Goal: Find specific page/section: Find specific page/section

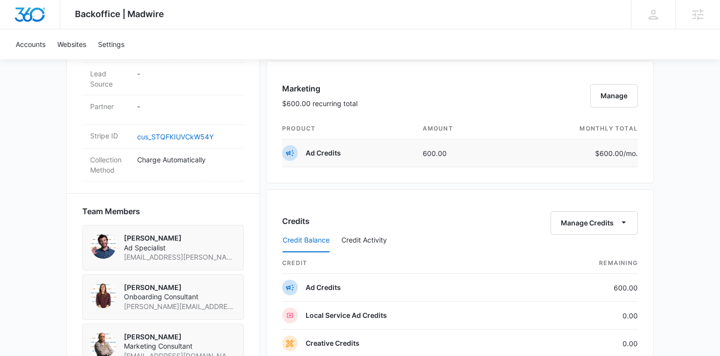
scroll to position [520, 0]
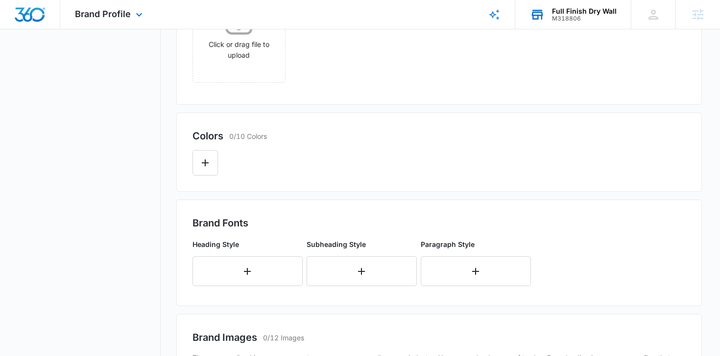
click at [565, 8] on div "Full Finish Dry Wall" at bounding box center [584, 11] width 65 height 8
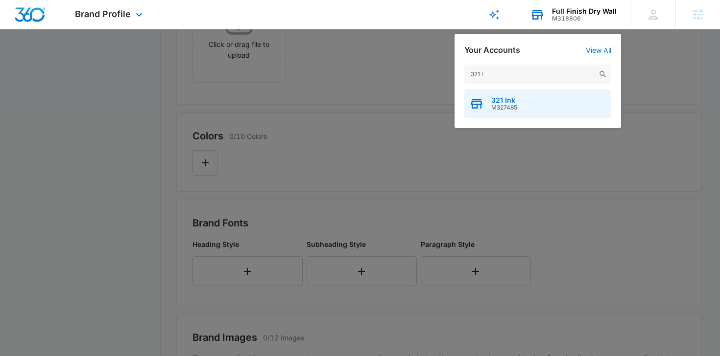
type input "321 i"
click at [526, 99] on div "321 Ink M327485" at bounding box center [537, 103] width 147 height 29
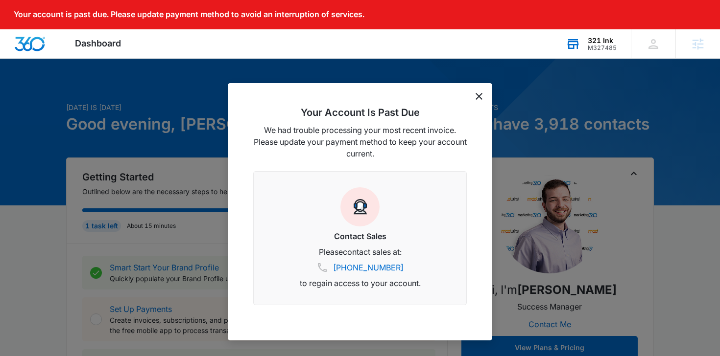
click at [477, 96] on icon "dismiss this dialog" at bounding box center [478, 96] width 7 height 7
